Goal: Complete application form: Complete application form

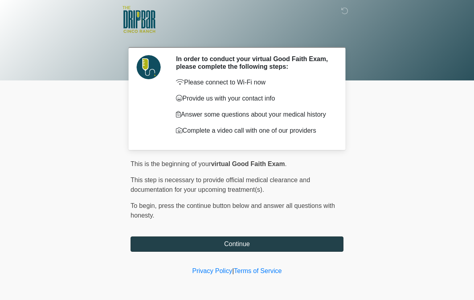
click at [294, 242] on button "Continue" at bounding box center [237, 243] width 213 height 15
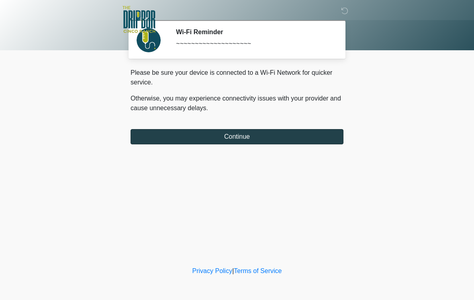
click at [296, 135] on button "Continue" at bounding box center [237, 136] width 213 height 15
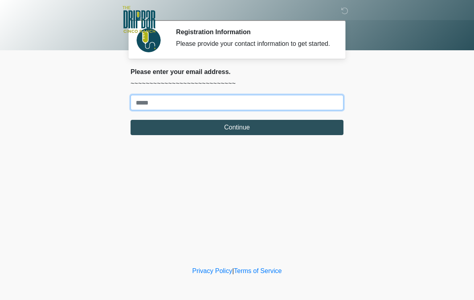
click at [187, 110] on input "Where should we email your treatment plan?" at bounding box center [237, 102] width 213 height 15
type input "*"
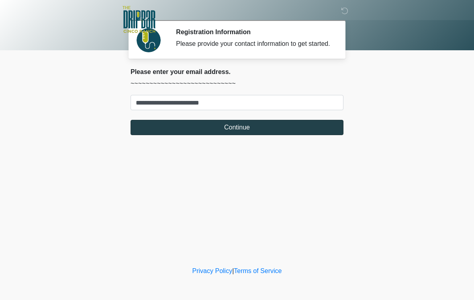
click at [292, 129] on button "Continue" at bounding box center [237, 127] width 213 height 15
click at [291, 135] on button "Continue" at bounding box center [237, 127] width 213 height 15
click at [279, 135] on button "Continue" at bounding box center [237, 127] width 213 height 15
click at [259, 132] on button "Continue" at bounding box center [237, 127] width 213 height 15
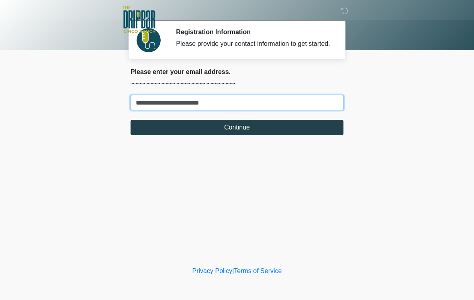
click at [283, 135] on button "Continue" at bounding box center [237, 127] width 213 height 15
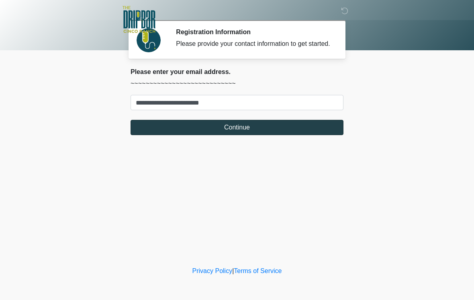
click at [275, 133] on button "Continue" at bounding box center [237, 127] width 213 height 15
click at [245, 135] on button "Continue" at bounding box center [237, 127] width 213 height 15
click at [243, 135] on button "Continue" at bounding box center [237, 127] width 213 height 15
click at [242, 135] on button "Continue" at bounding box center [237, 127] width 213 height 15
click at [246, 142] on div "**********" at bounding box center [237, 105] width 225 height 74
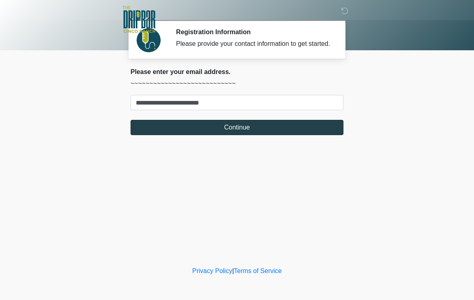
click at [242, 135] on button "Continue" at bounding box center [237, 127] width 213 height 15
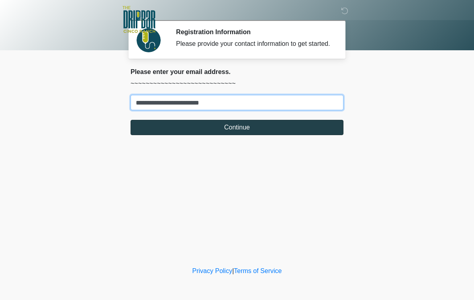
type input "**********"
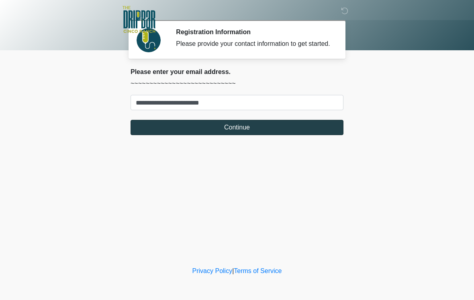
click at [271, 133] on button "Continue" at bounding box center [237, 127] width 213 height 15
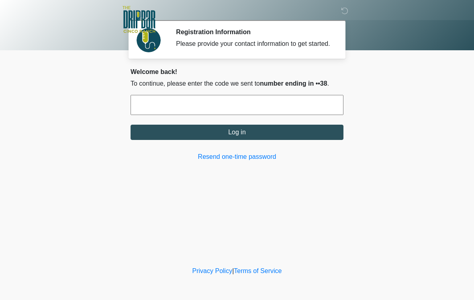
click at [223, 115] on input "text" at bounding box center [237, 105] width 213 height 20
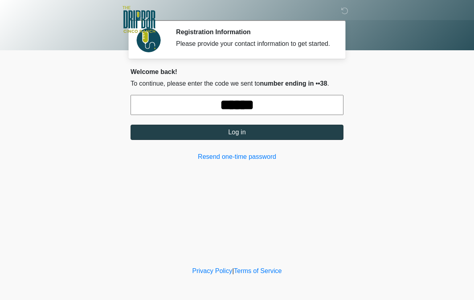
type input "******"
click at [304, 140] on button "Log in" at bounding box center [237, 132] width 213 height 15
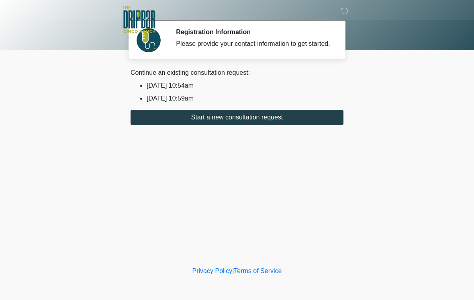
click at [285, 125] on button "Start a new consultation request" at bounding box center [237, 117] width 213 height 15
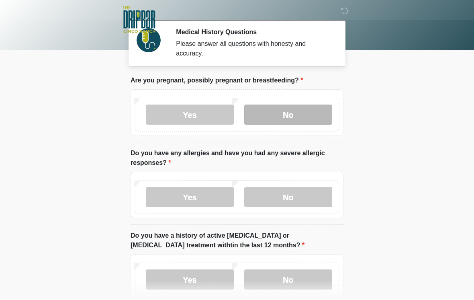
click at [310, 117] on label "No" at bounding box center [288, 115] width 88 height 20
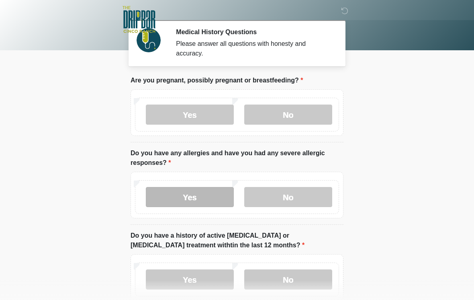
click at [217, 199] on label "Yes" at bounding box center [190, 197] width 88 height 20
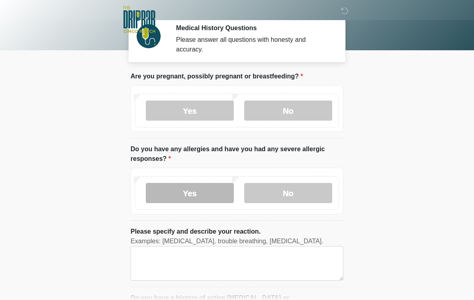
scroll to position [33, 0]
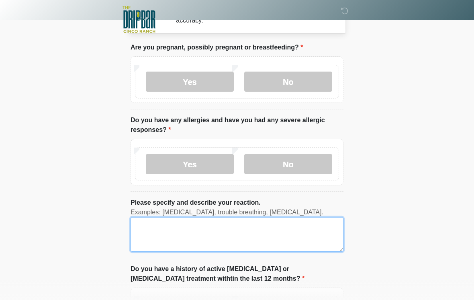
click at [194, 231] on textarea "Please specify and describe your reaction." at bounding box center [237, 234] width 213 height 35
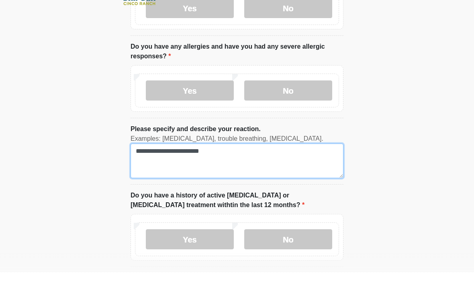
scroll to position [90, 0]
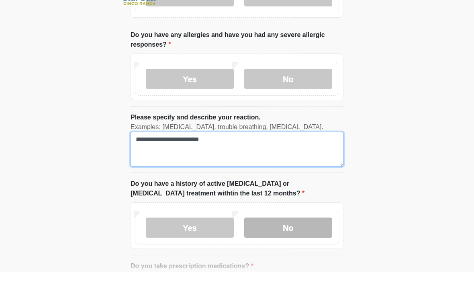
type textarea "**********"
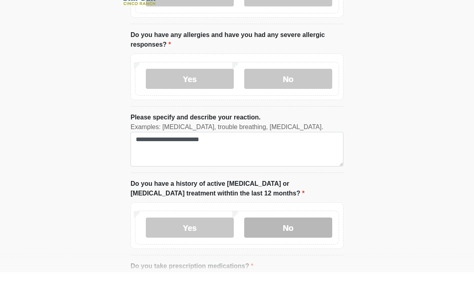
click at [302, 245] on label "No" at bounding box center [288, 255] width 88 height 20
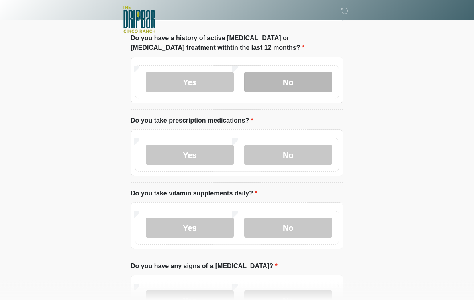
scroll to position [263, 0]
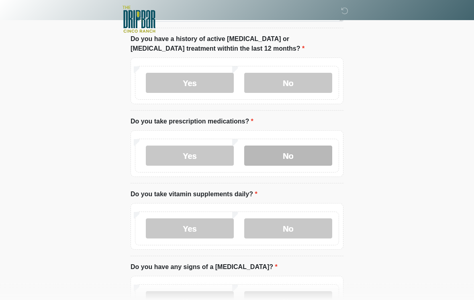
click at [308, 156] on label "No" at bounding box center [288, 156] width 88 height 20
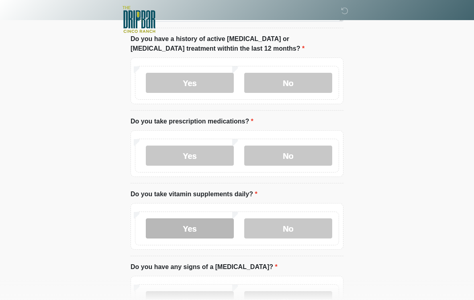
click at [216, 233] on label "Yes" at bounding box center [190, 228] width 88 height 20
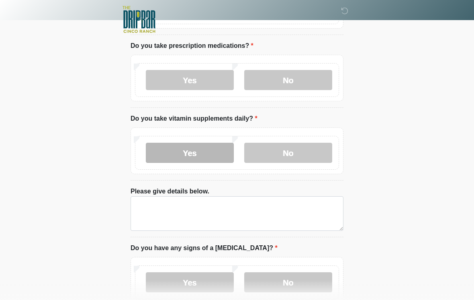
scroll to position [339, 0]
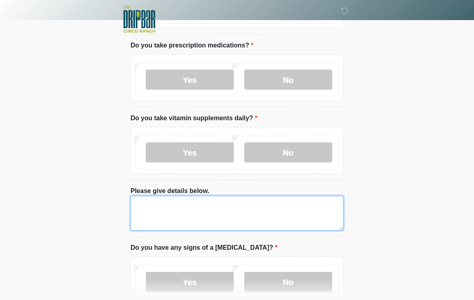
click at [205, 211] on textarea "Please give details below." at bounding box center [237, 213] width 213 height 35
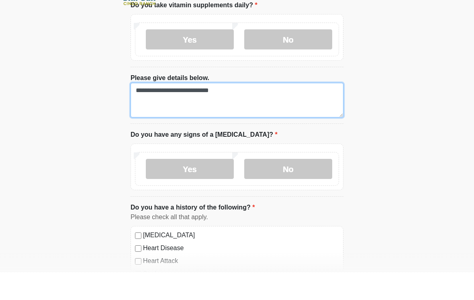
scroll to position [432, 0]
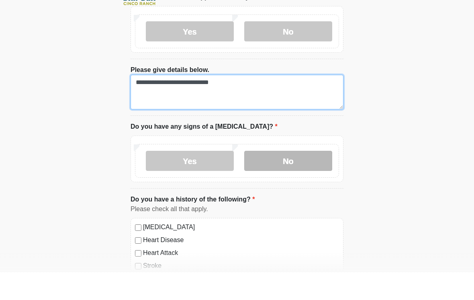
type textarea "**********"
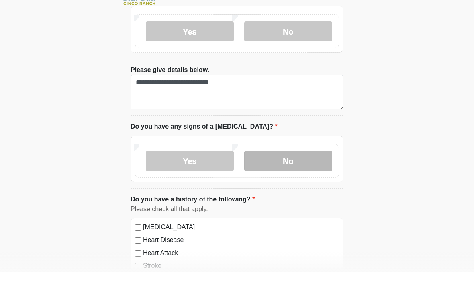
click at [302, 179] on label "No" at bounding box center [288, 189] width 88 height 20
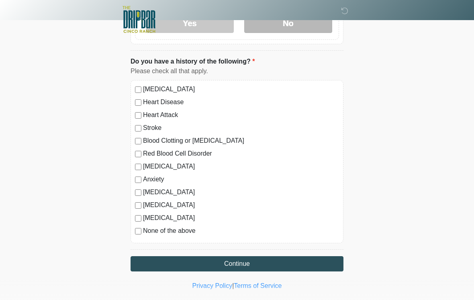
scroll to position [599, 0]
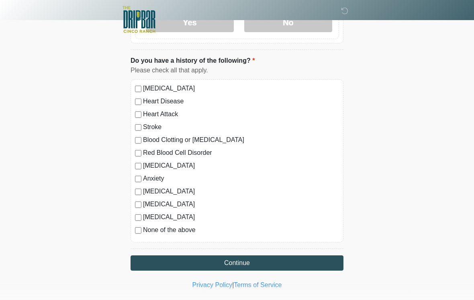
click at [138, 233] on div "High Blood Pressure Heart Disease Heart Attack Stroke Blood Clotting or Bleedin…" at bounding box center [237, 160] width 213 height 163
click at [145, 228] on label "None of the above" at bounding box center [241, 230] width 196 height 10
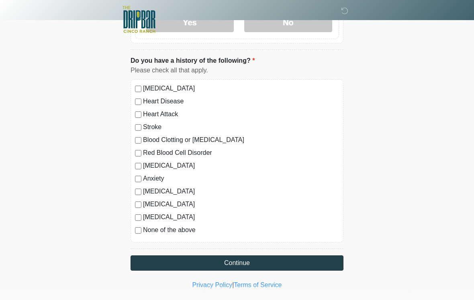
click at [273, 267] on button "Continue" at bounding box center [237, 262] width 213 height 15
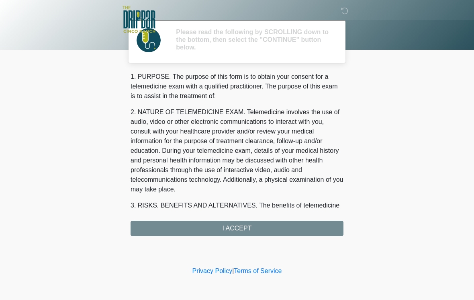
scroll to position [0, 0]
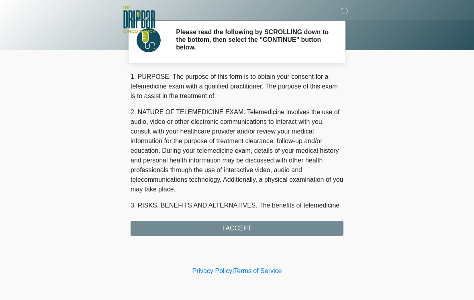
click at [283, 224] on div "1. PURPOSE. The purpose of this form is to obtain your consent for a telemedici…" at bounding box center [237, 154] width 213 height 164
click at [280, 226] on div "1. PURPOSE. The purpose of this form is to obtain your consent for a telemedici…" at bounding box center [237, 154] width 213 height 164
click at [262, 232] on div "1. PURPOSE. The purpose of this form is to obtain your consent for a telemedici…" at bounding box center [237, 154] width 213 height 164
click at [246, 227] on div "1. PURPOSE. The purpose of this form is to obtain your consent for a telemedici…" at bounding box center [237, 154] width 213 height 164
click at [257, 225] on div "1. PURPOSE. The purpose of this form is to obtain your consent for a telemedici…" at bounding box center [237, 154] width 213 height 164
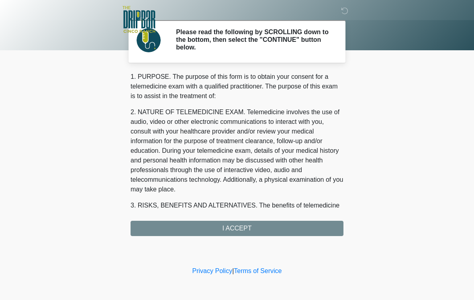
click at [248, 229] on div "1. PURPOSE. The purpose of this form is to obtain your consent for a telemedici…" at bounding box center [237, 154] width 213 height 164
click at [248, 232] on div "1. PURPOSE. The purpose of this form is to obtain your consent for a telemedici…" at bounding box center [237, 154] width 213 height 164
click at [242, 232] on div "1. PURPOSE. The purpose of this form is to obtain your consent for a telemedici…" at bounding box center [237, 154] width 213 height 164
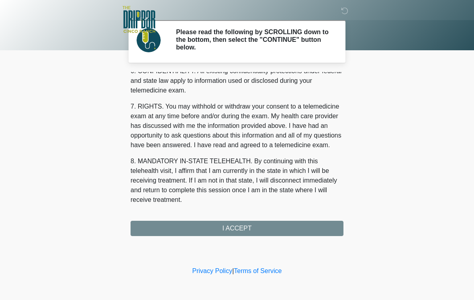
scroll to position [337, 0]
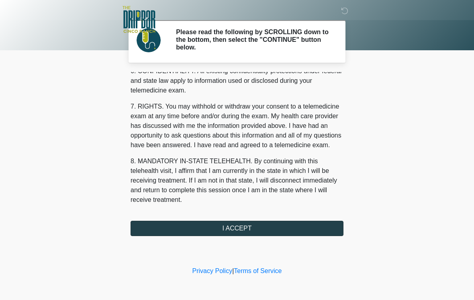
click at [279, 232] on button "I ACCEPT" at bounding box center [237, 228] width 213 height 15
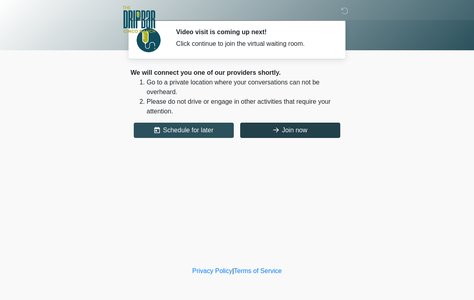
click at [339, 125] on button "Join now" at bounding box center [290, 130] width 100 height 15
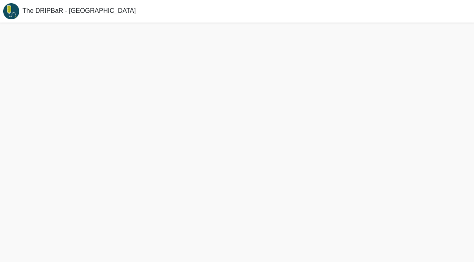
scroll to position [15, 0]
